Goal: Task Accomplishment & Management: Use online tool/utility

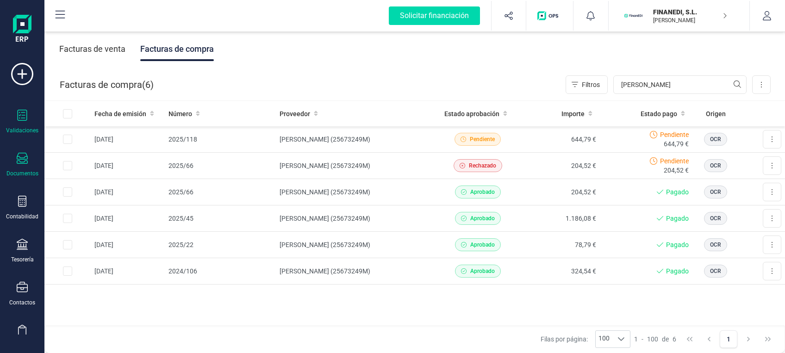
click at [22, 118] on icon at bounding box center [23, 115] width 10 height 11
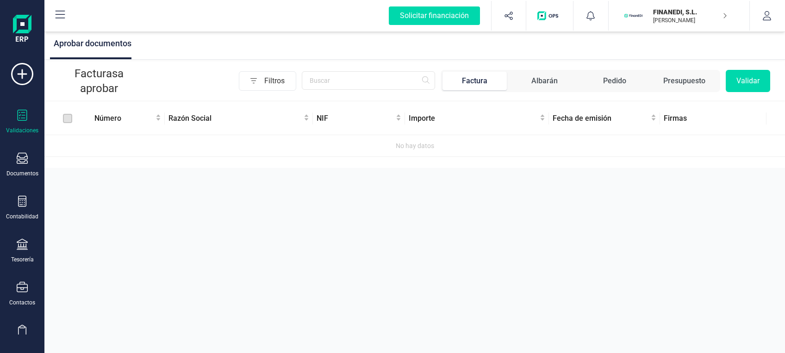
click at [711, 11] on p "FINANEDI, S.L." at bounding box center [690, 11] width 74 height 9
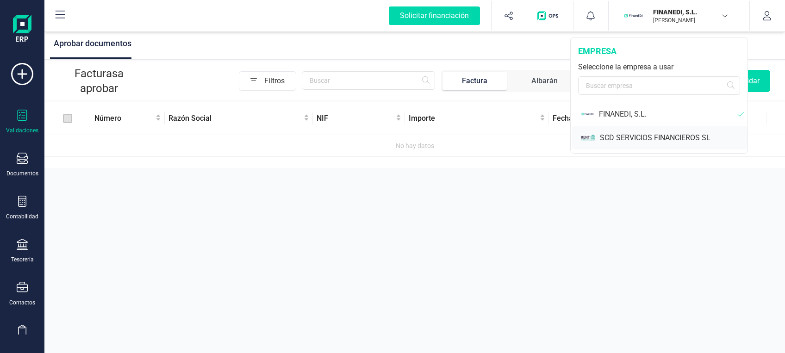
click at [628, 137] on div "SCD SERVICIOS FINANCIEROS SL" at bounding box center [674, 137] width 148 height 11
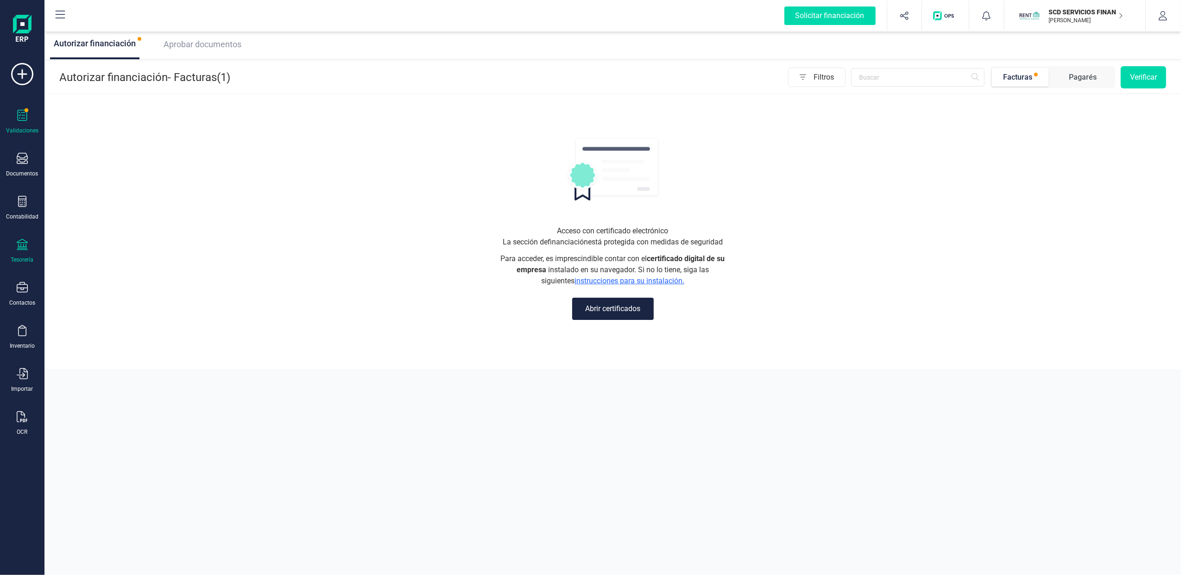
click at [26, 242] on icon at bounding box center [22, 244] width 11 height 11
click at [118, 160] on span "Cuentas bancarias" at bounding box center [113, 157] width 82 height 11
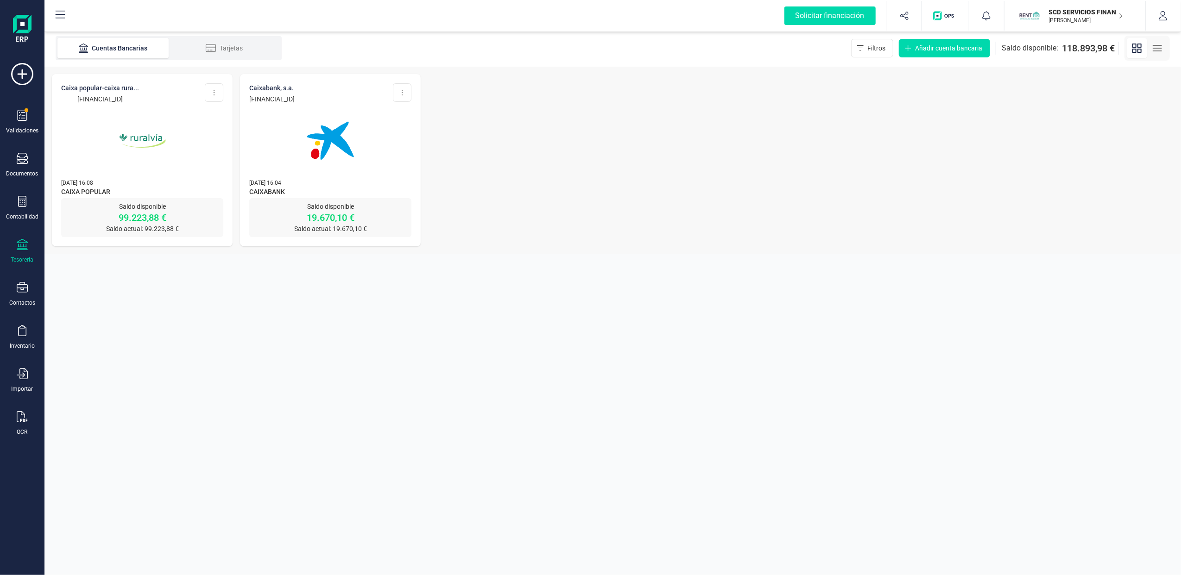
click at [144, 130] on img at bounding box center [142, 141] width 78 height 78
click at [345, 167] on img at bounding box center [330, 141] width 78 height 78
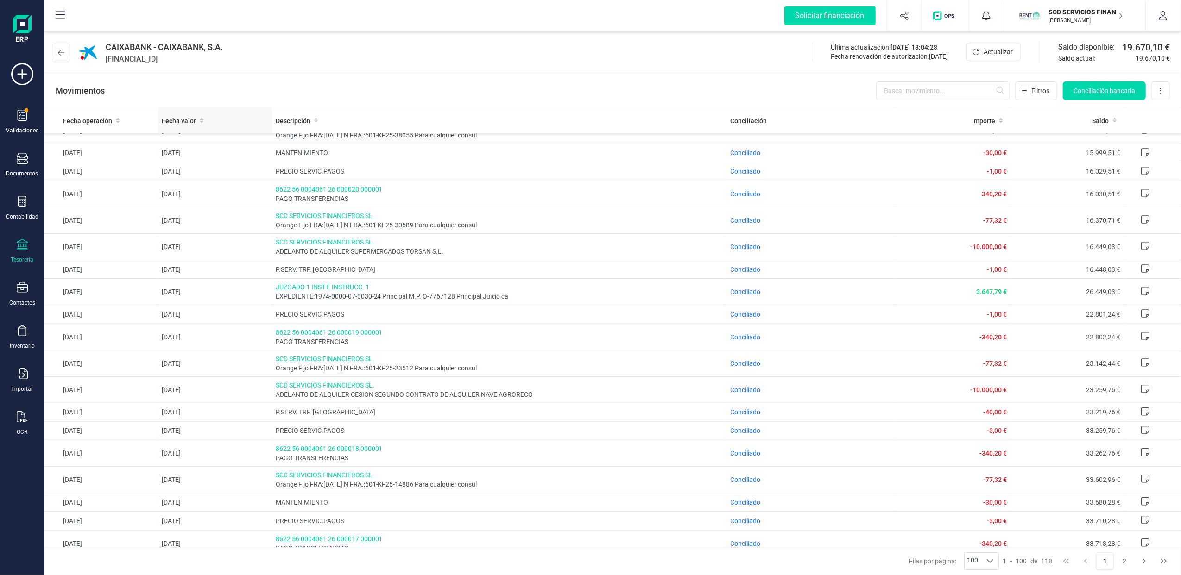
scroll to position [247, 0]
